Goal: Communication & Community: Participate in discussion

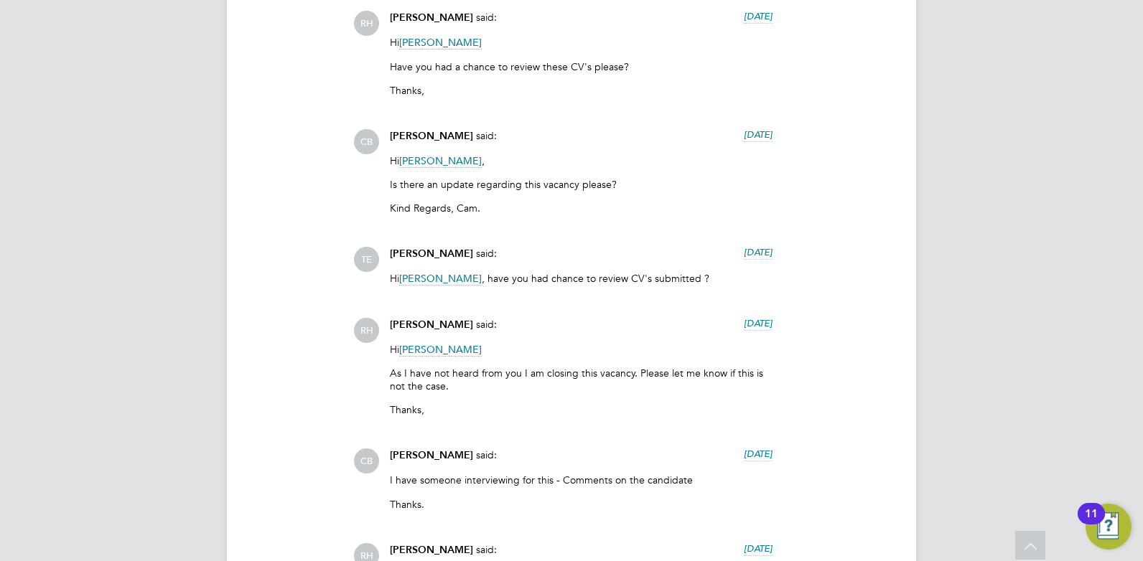
scroll to position [3377, 0]
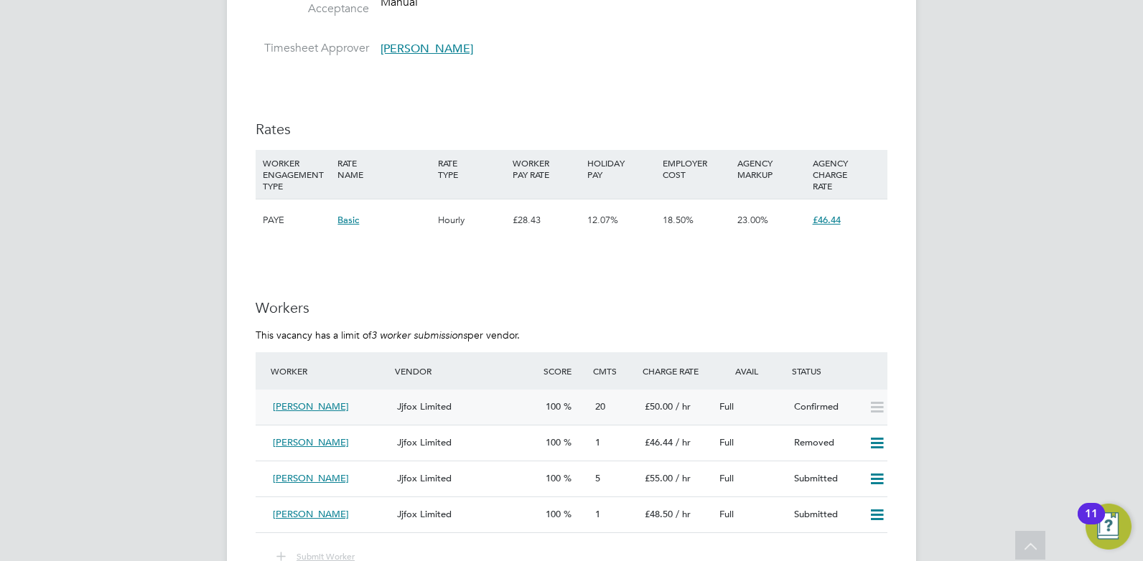
click at [439, 407] on span "Jjfox Limited" at bounding box center [424, 407] width 55 height 12
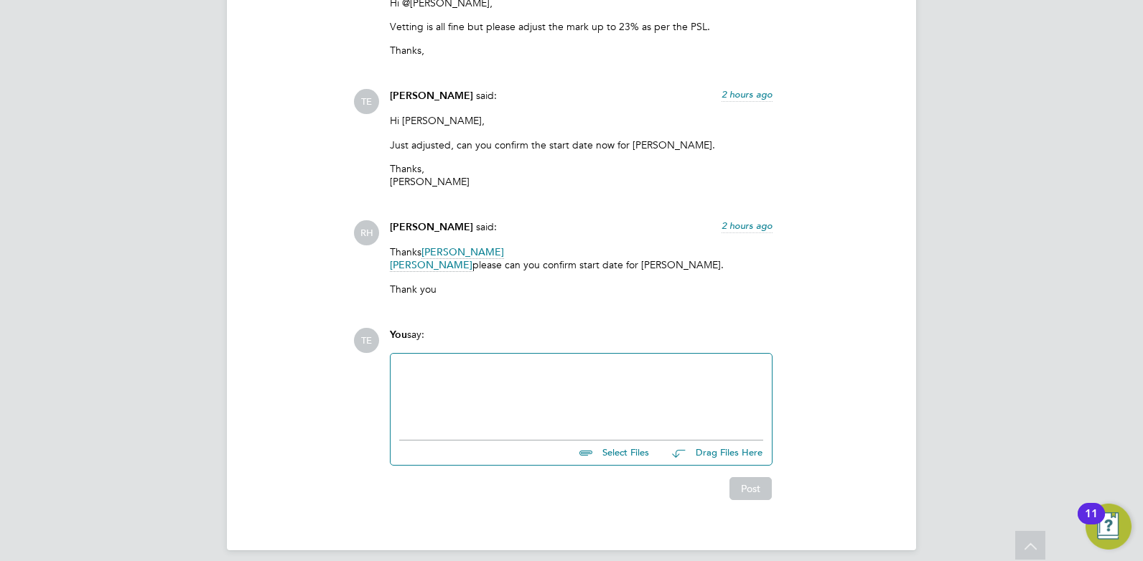
click at [646, 392] on div at bounding box center [581, 394] width 364 height 62
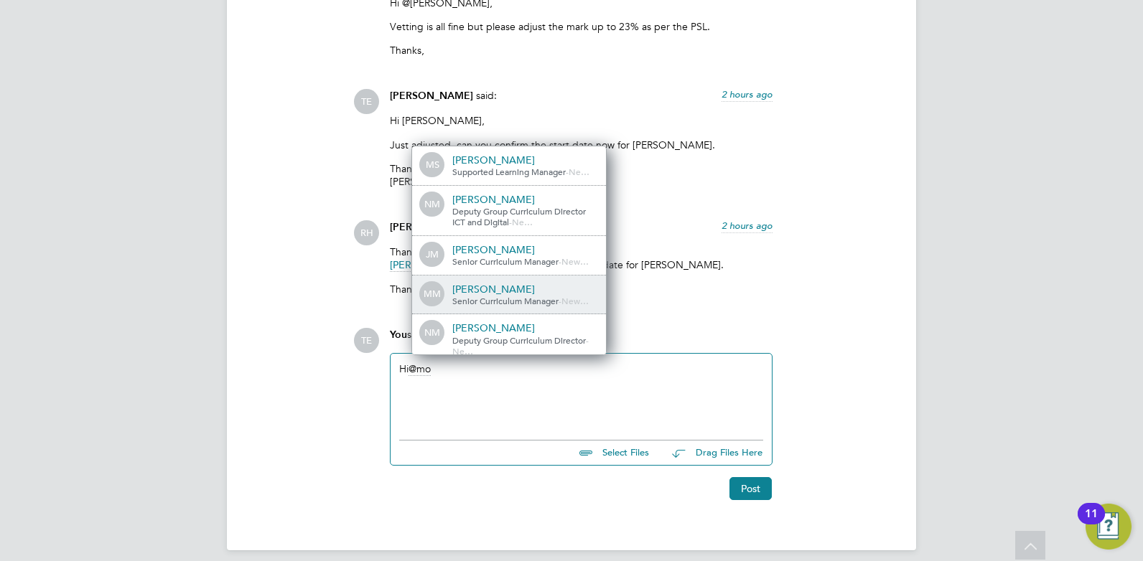
click at [531, 283] on div "[PERSON_NAME]" at bounding box center [524, 289] width 144 height 13
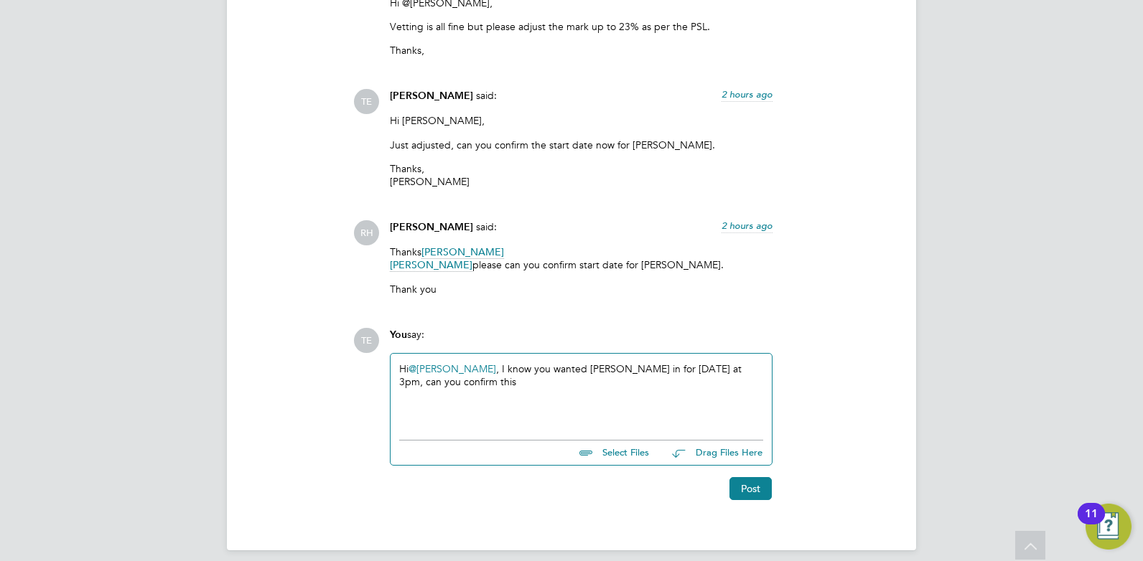
click at [528, 383] on div "Hi @[PERSON_NAME] ​, I know you wanted [PERSON_NAME] in for [DATE] at 3pm, can …" at bounding box center [581, 394] width 364 height 62
drag, startPoint x: 522, startPoint y: 368, endPoint x: 732, endPoint y: 356, distance: 210.0
click at [732, 363] on div "Hi @[PERSON_NAME] ​, I know you wanted [PERSON_NAME] in for [DATE] at 3pm, can …" at bounding box center [581, 394] width 364 height 62
click at [701, 386] on div "Hi @[PERSON_NAME] ​, I know you wanted [PERSON_NAME] in for [DATE] at 3pm, I ca…" at bounding box center [581, 394] width 364 height 62
drag, startPoint x: 684, startPoint y: 383, endPoint x: 624, endPoint y: 373, distance: 61.0
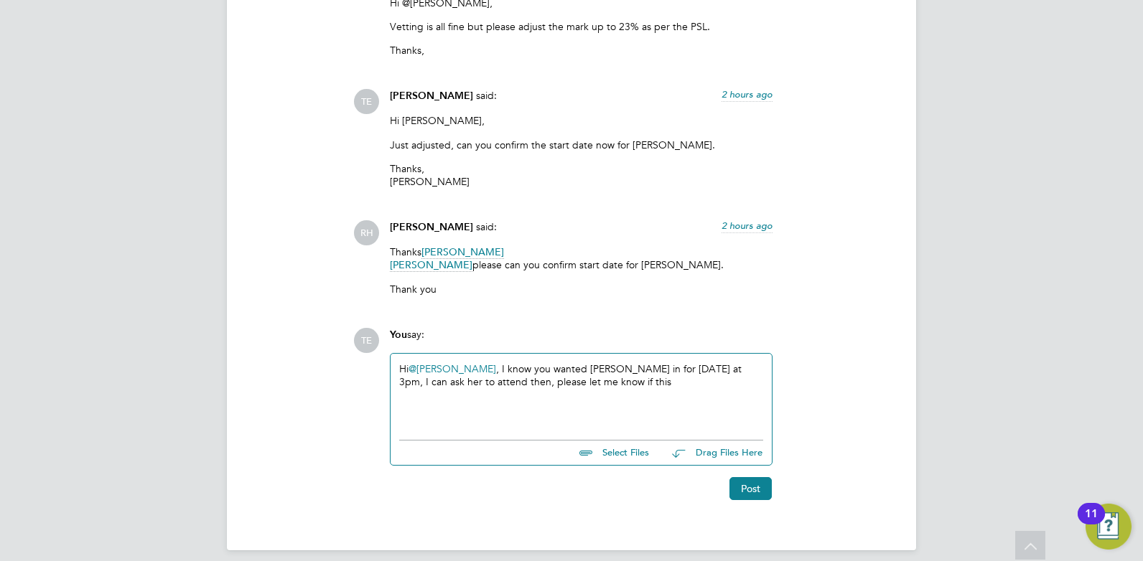
click at [624, 373] on div "Hi @[PERSON_NAME] ​, I know you wanted [PERSON_NAME] in for [DATE] at 3pm, I ca…" at bounding box center [581, 394] width 364 height 62
drag, startPoint x: 480, startPoint y: 355, endPoint x: 489, endPoint y: 355, distance: 8.6
click at [489, 363] on div "Hi @[PERSON_NAME] ​, I know you wanted [PERSON_NAME] in for [DATE] at 3pm, I ca…" at bounding box center [581, 394] width 364 height 62
click at [490, 363] on div "Hi @[PERSON_NAME] ​, I know you wanted [PERSON_NAME] in for [DATE] at 3pm, I ca…" at bounding box center [581, 394] width 364 height 62
click at [481, 363] on div "Hi @[PERSON_NAME] ​, I know you wanted [PERSON_NAME] in for [DATE] at 3pm, I ca…" at bounding box center [581, 394] width 364 height 62
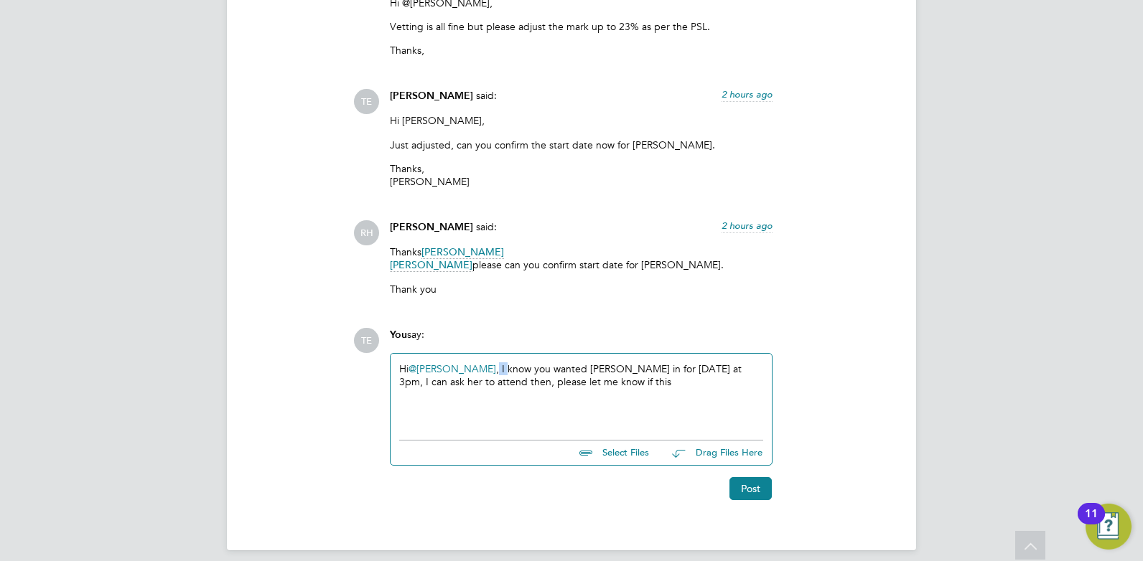
click at [482, 363] on div "Hi @[PERSON_NAME] ​, I know you wanted [PERSON_NAME] in for [DATE] at 3pm, I ca…" at bounding box center [581, 394] width 364 height 62
click at [548, 363] on div "Hi @[PERSON_NAME] ​, I know you wanted [PERSON_NAME] in for [DATE] at 3pm, I ca…" at bounding box center [581, 394] width 364 height 62
drag, startPoint x: 566, startPoint y: 357, endPoint x: 480, endPoint y: 355, distance: 86.2
click at [480, 363] on div "Hi @[PERSON_NAME] ​, I know you wanted [PERSON_NAME] in for [DATE] at 3pm, I ca…" at bounding box center [581, 394] width 364 height 62
drag, startPoint x: 598, startPoint y: 356, endPoint x: 631, endPoint y: 356, distance: 33.0
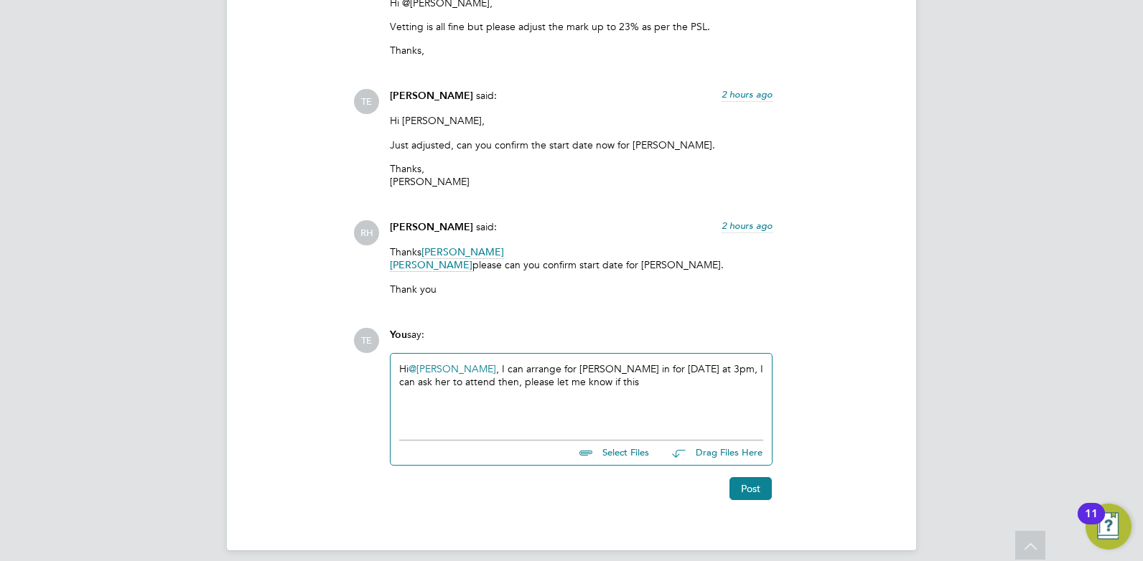
click at [600, 363] on div "Hi @[PERSON_NAME] ​, I can arrange for [PERSON_NAME] in for [DATE] at 3pm, I ca…" at bounding box center [581, 394] width 364 height 62
click at [756, 363] on div "Hi @[PERSON_NAME] ​, I can arrange for [PERSON_NAME] to come in for [DATE] at 3…" at bounding box center [581, 394] width 364 height 62
drag, startPoint x: 756, startPoint y: 370, endPoint x: 513, endPoint y: 373, distance: 242.7
click at [513, 373] on div "Hi @[PERSON_NAME] ​, I can arrange for [PERSON_NAME] to come in for [DATE] at 3…" at bounding box center [581, 394] width 364 height 62
click at [612, 404] on div "Hi @[PERSON_NAME] ​, I can arrange for [PERSON_NAME] to come in for [DATE] at 3…" at bounding box center [581, 394] width 364 height 62
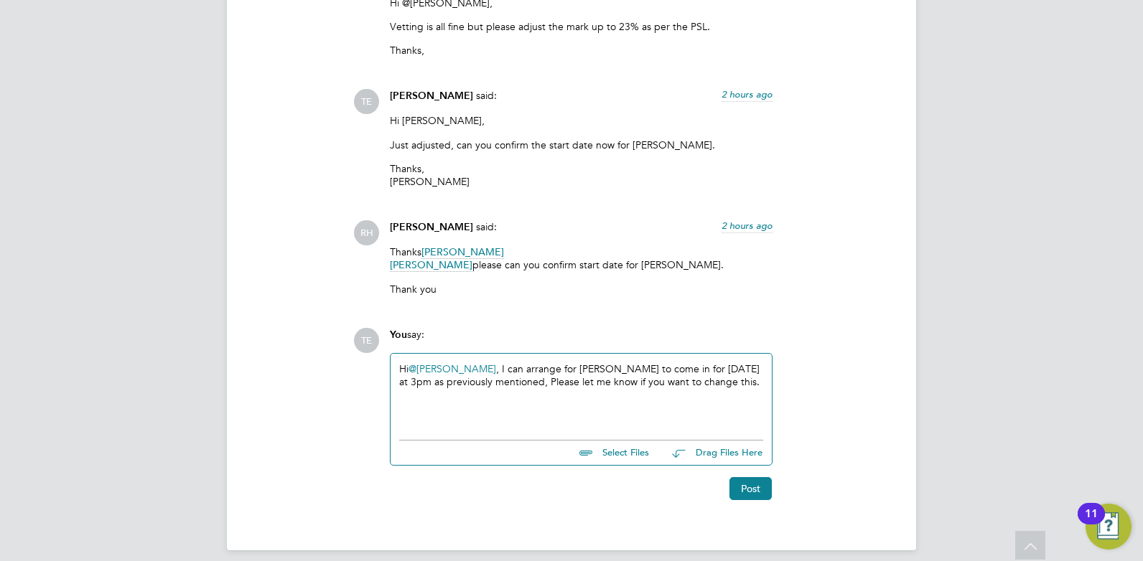
click at [681, 328] on div "You say:" at bounding box center [581, 340] width 383 height 25
click at [759, 375] on div "Hi @[PERSON_NAME] ​, I can arrange for [PERSON_NAME] to come in for [DATE] at 3…" at bounding box center [581, 394] width 364 height 62
click at [755, 477] on button "Post" at bounding box center [750, 488] width 42 height 23
